Goal: Find specific page/section: Find specific page/section

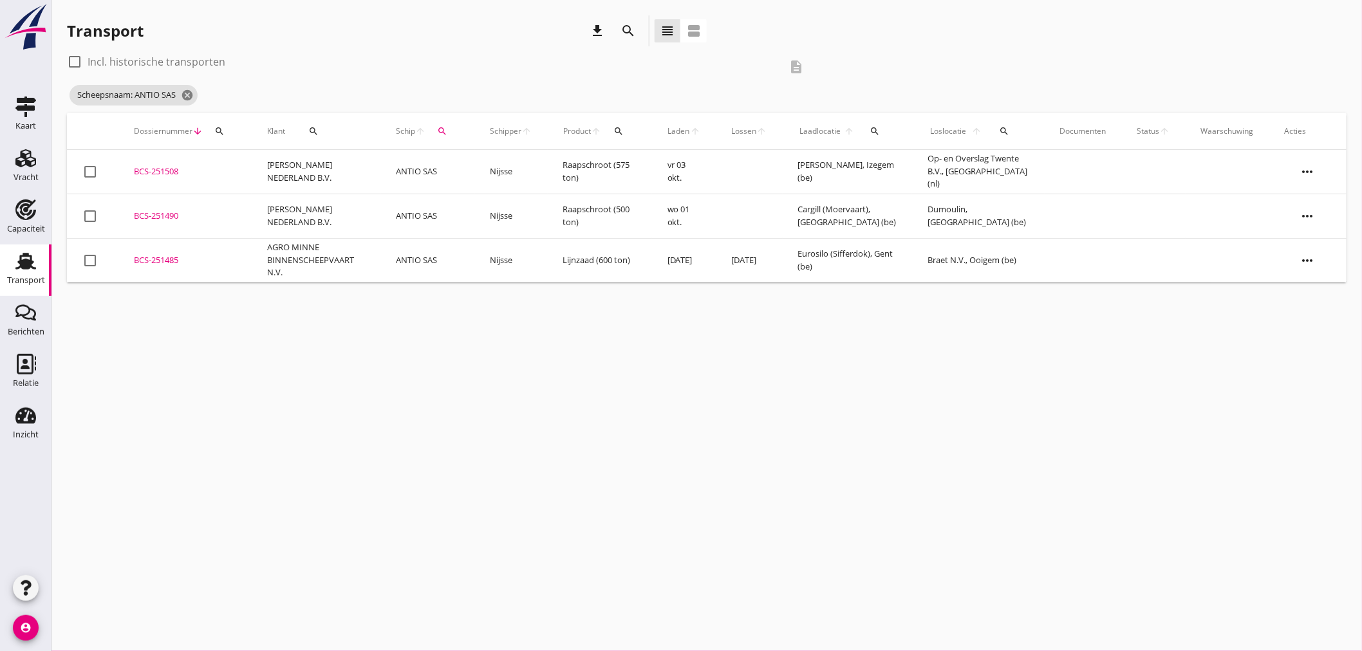
click at [625, 31] on icon "search" at bounding box center [627, 30] width 15 height 15
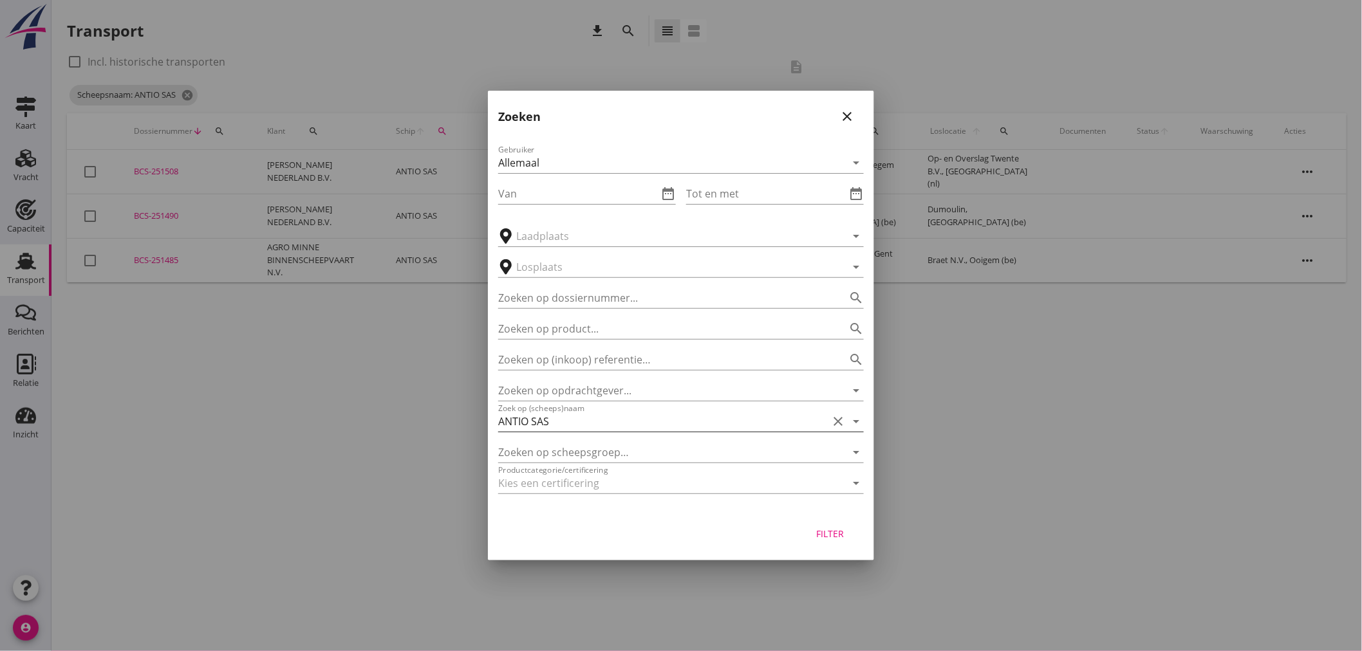
click at [633, 423] on input "ANTIO SAS" at bounding box center [662, 421] width 329 height 21
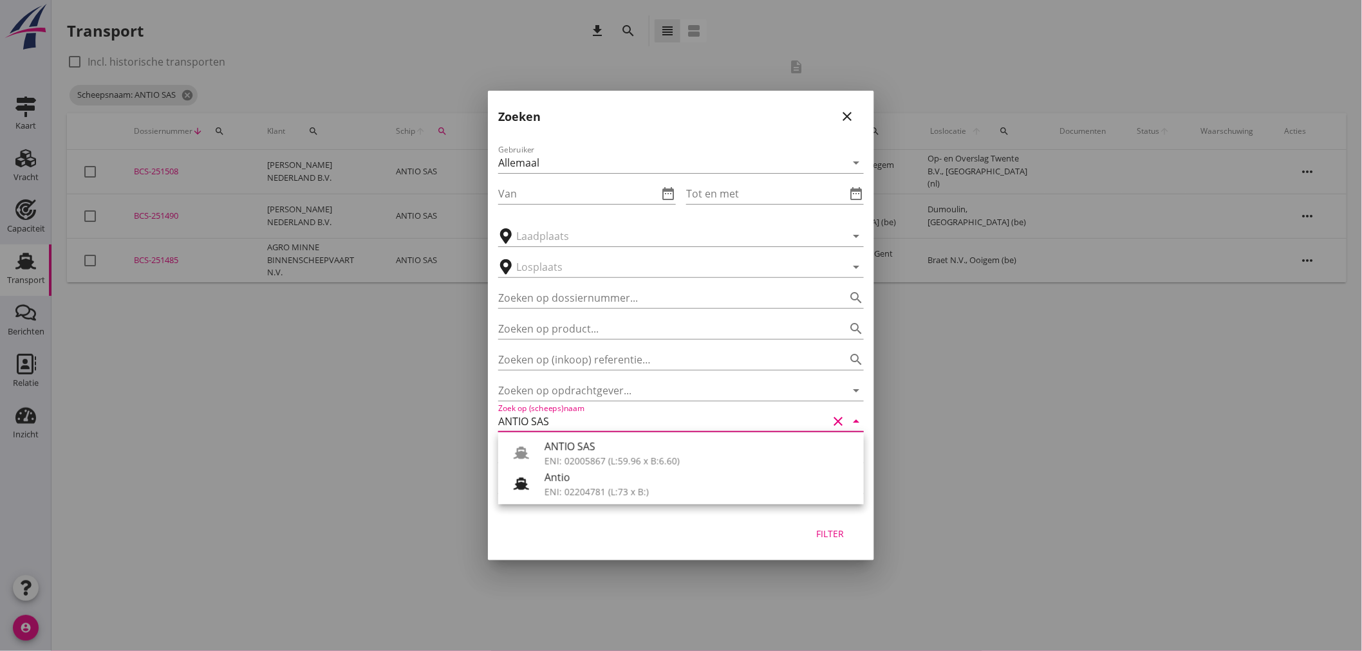
click at [633, 423] on input "ANTIO SAS" at bounding box center [662, 421] width 329 height 21
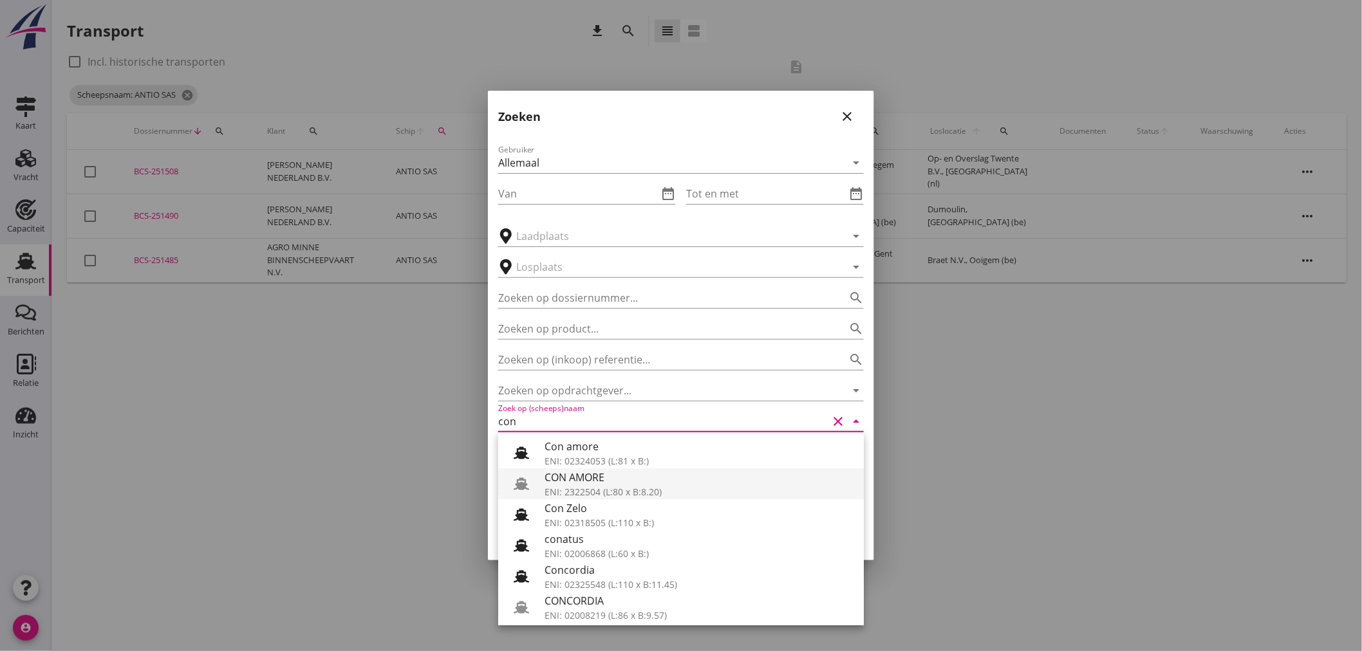
click at [603, 481] on div "CON AMORE" at bounding box center [698, 477] width 309 height 15
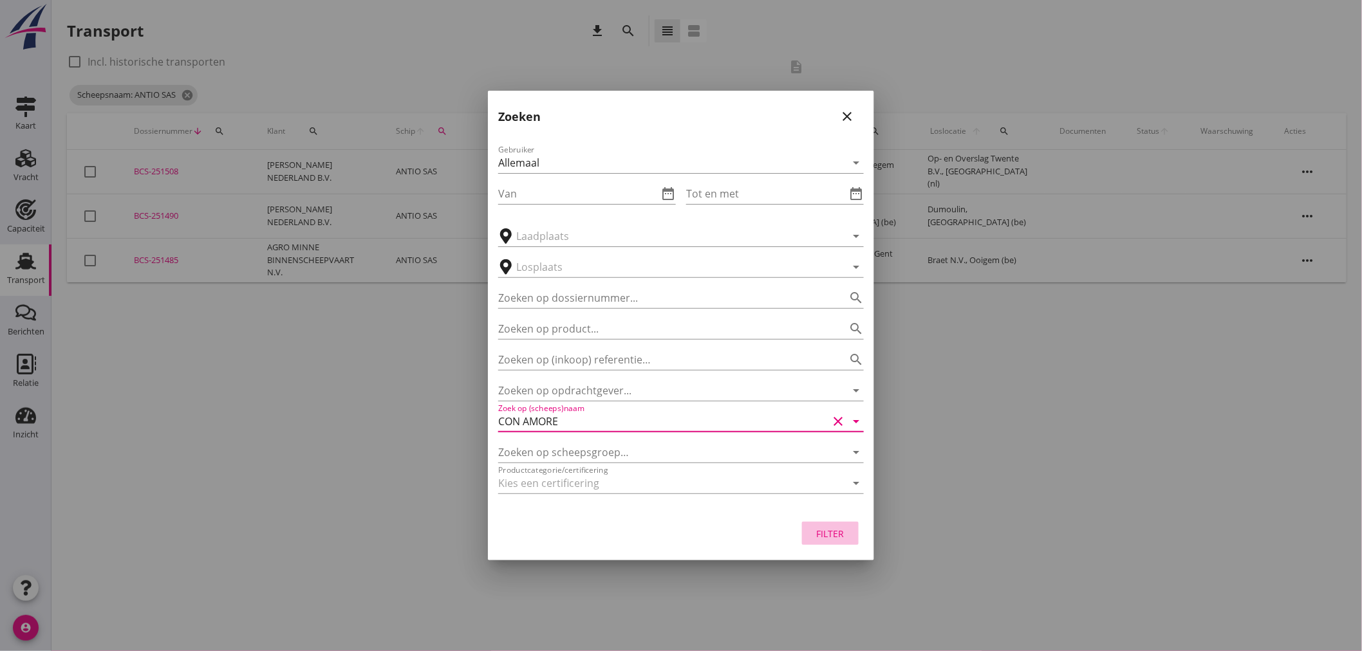
click at [831, 530] on div "Filter" at bounding box center [830, 534] width 36 height 14
type input "CON AMORE"
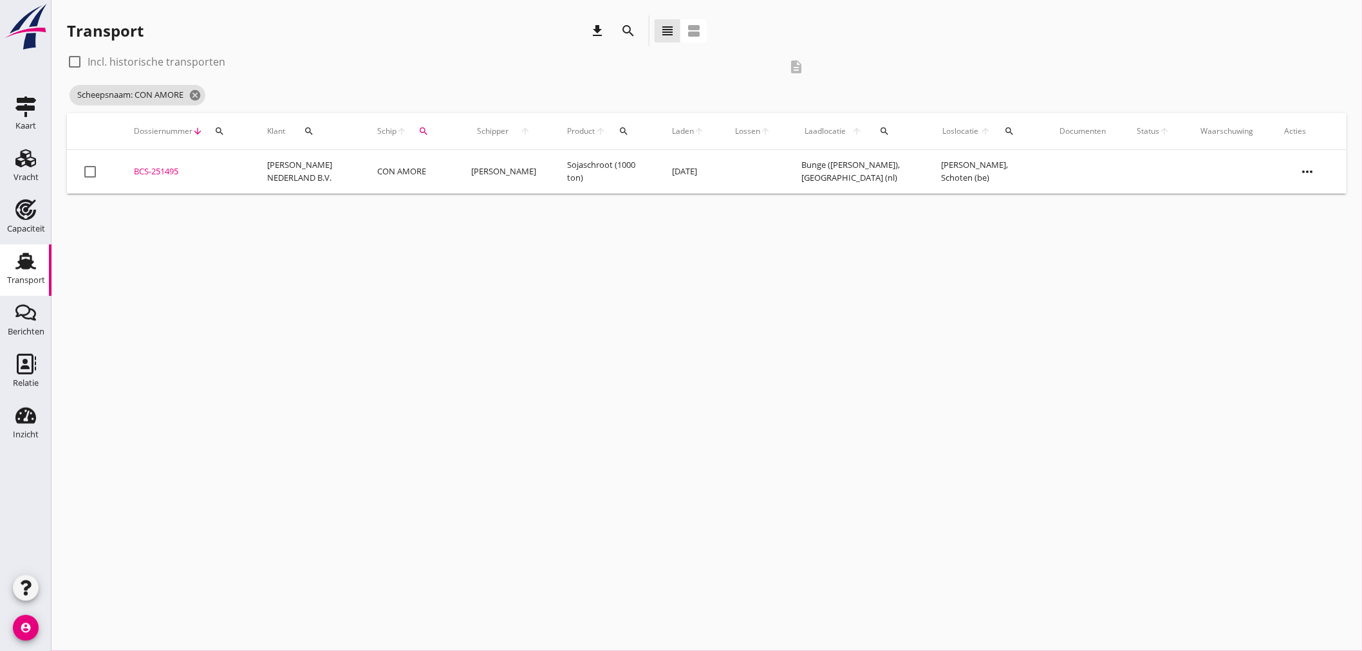
click at [363, 181] on td "CON AMORE" at bounding box center [409, 172] width 94 height 44
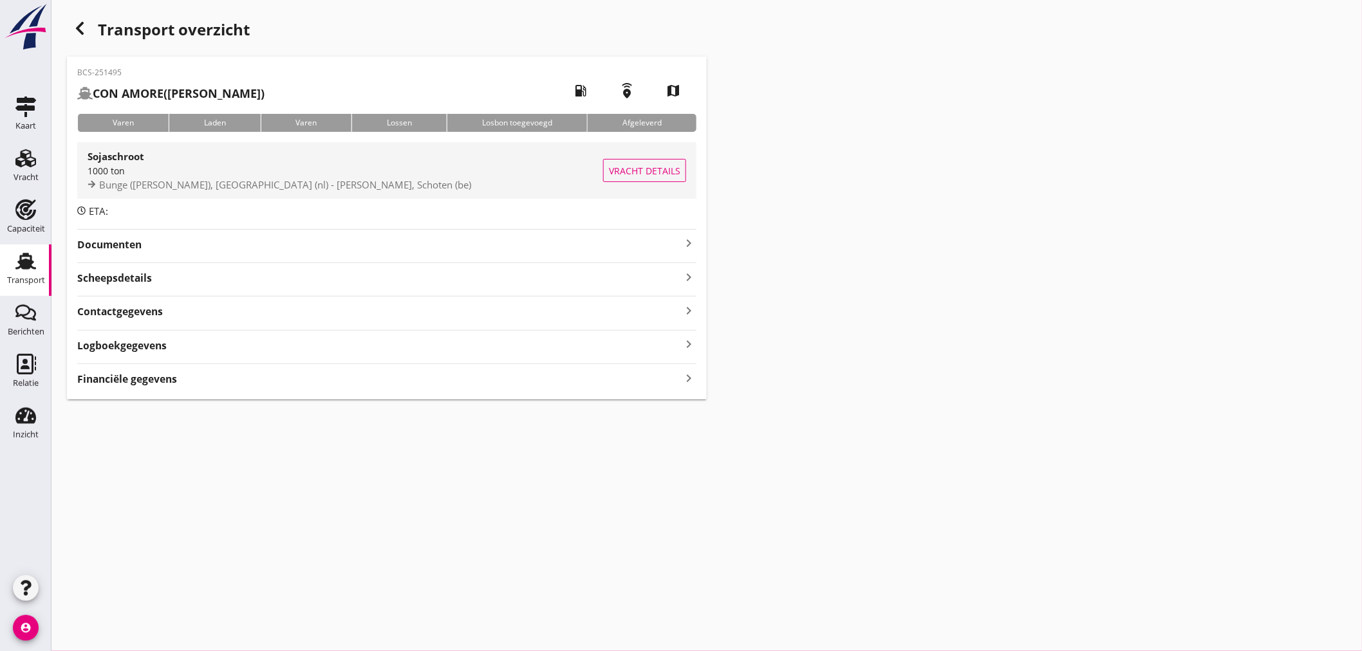
click at [286, 181] on span "Bunge ([PERSON_NAME]), [GEOGRAPHIC_DATA] (nl) - [PERSON_NAME], Schoten (be)" at bounding box center [285, 184] width 372 height 13
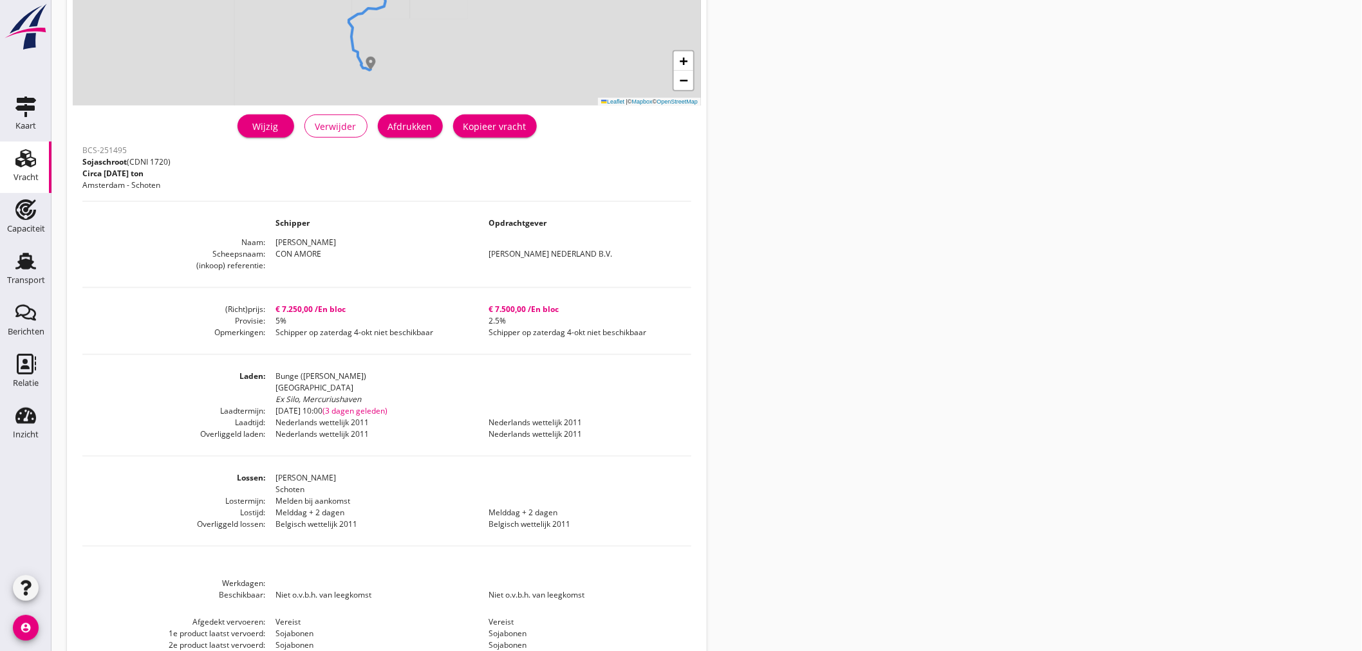
scroll to position [284, 0]
